Goal: Find specific page/section: Find specific page/section

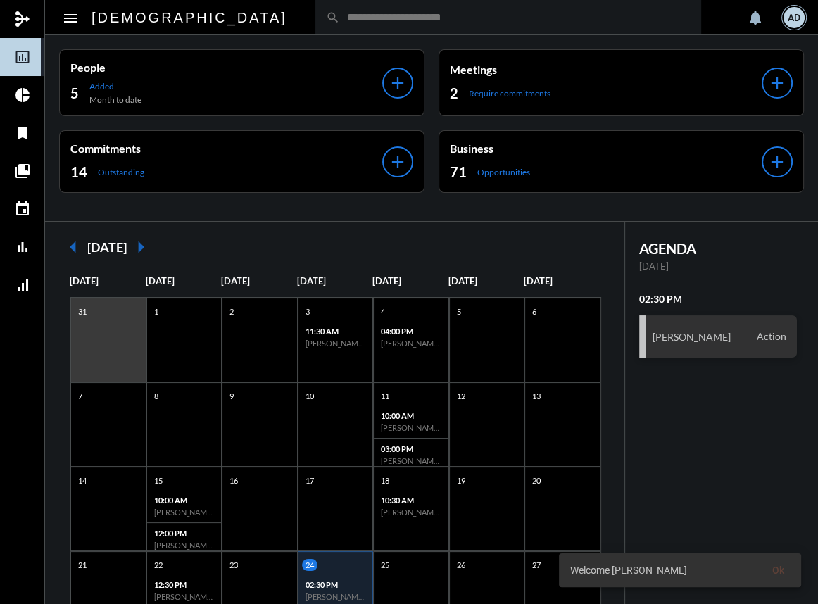
click at [315, 26] on div "search" at bounding box center [508, 17] width 386 height 35
click at [340, 20] on input "text" at bounding box center [515, 17] width 351 height 12
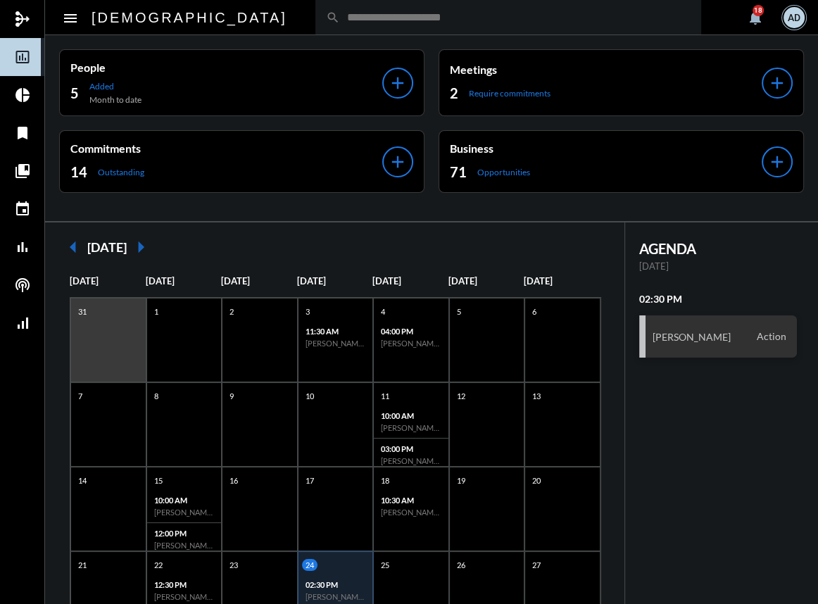
click at [340, 21] on input "text" at bounding box center [515, 17] width 351 height 12
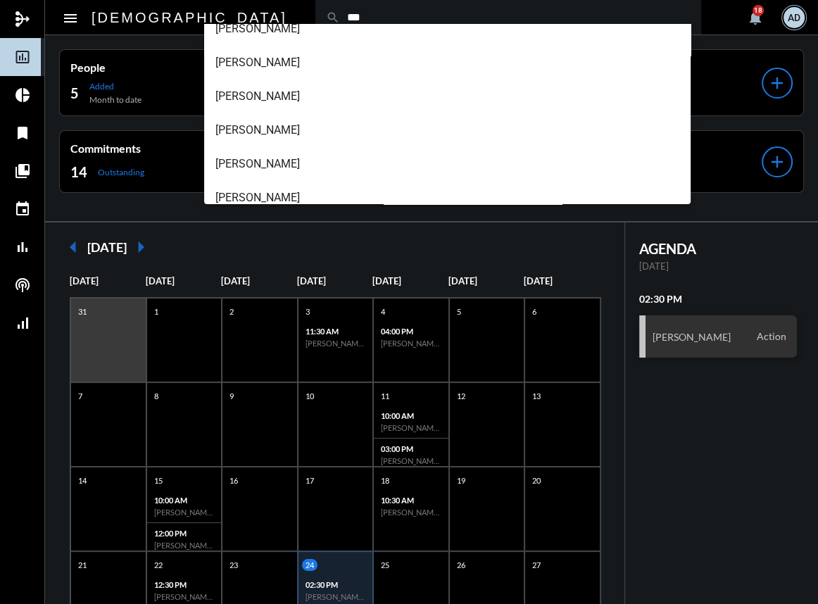
scroll to position [157, 0]
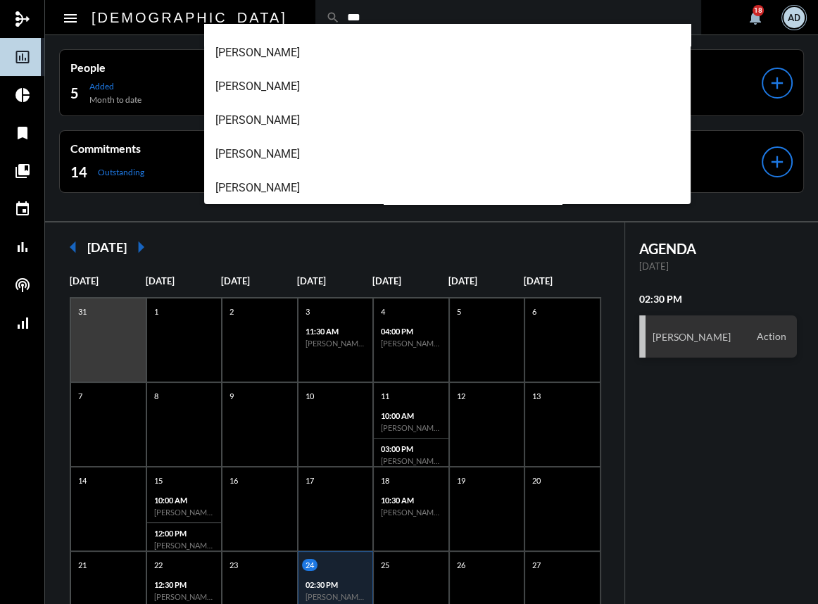
type input "***"
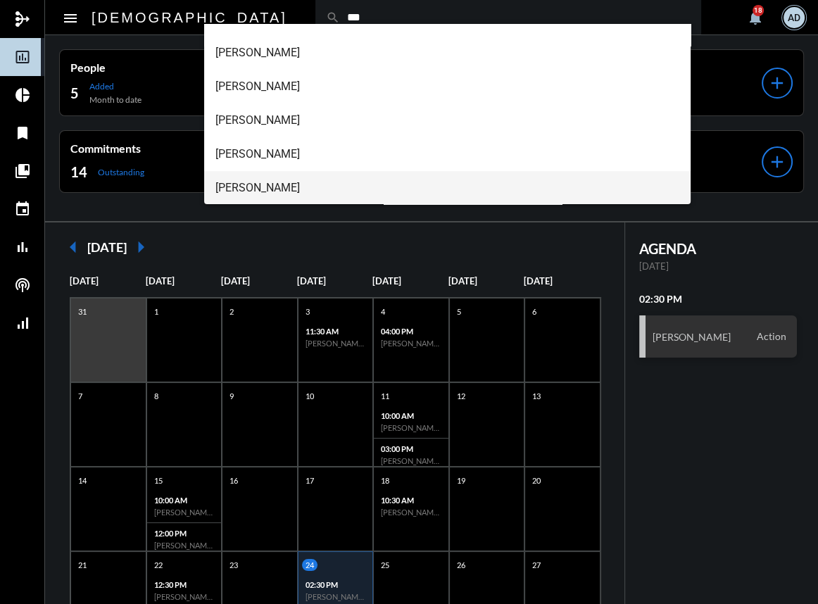
click at [259, 180] on span "[PERSON_NAME]" at bounding box center [446, 188] width 463 height 34
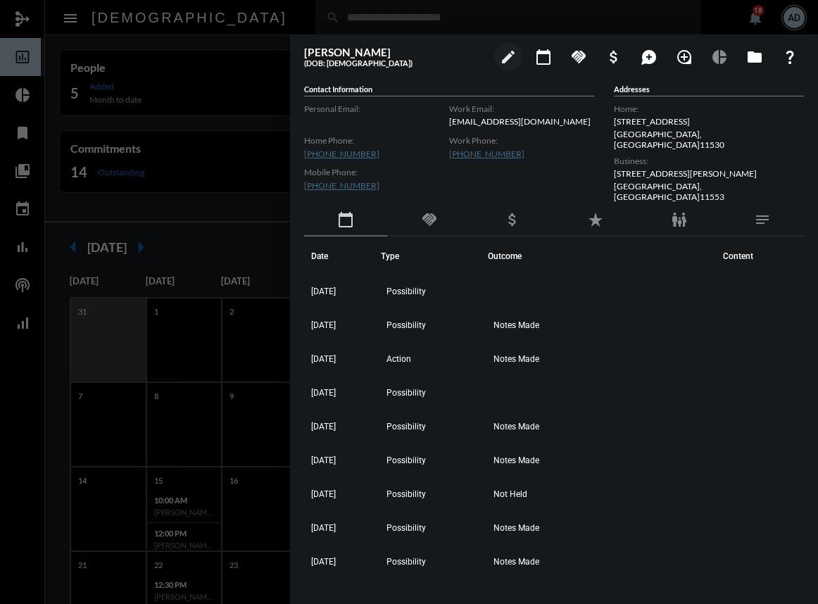
click at [494, 42] on button "edit" at bounding box center [508, 56] width 28 height 28
